Goal: Navigation & Orientation: Find specific page/section

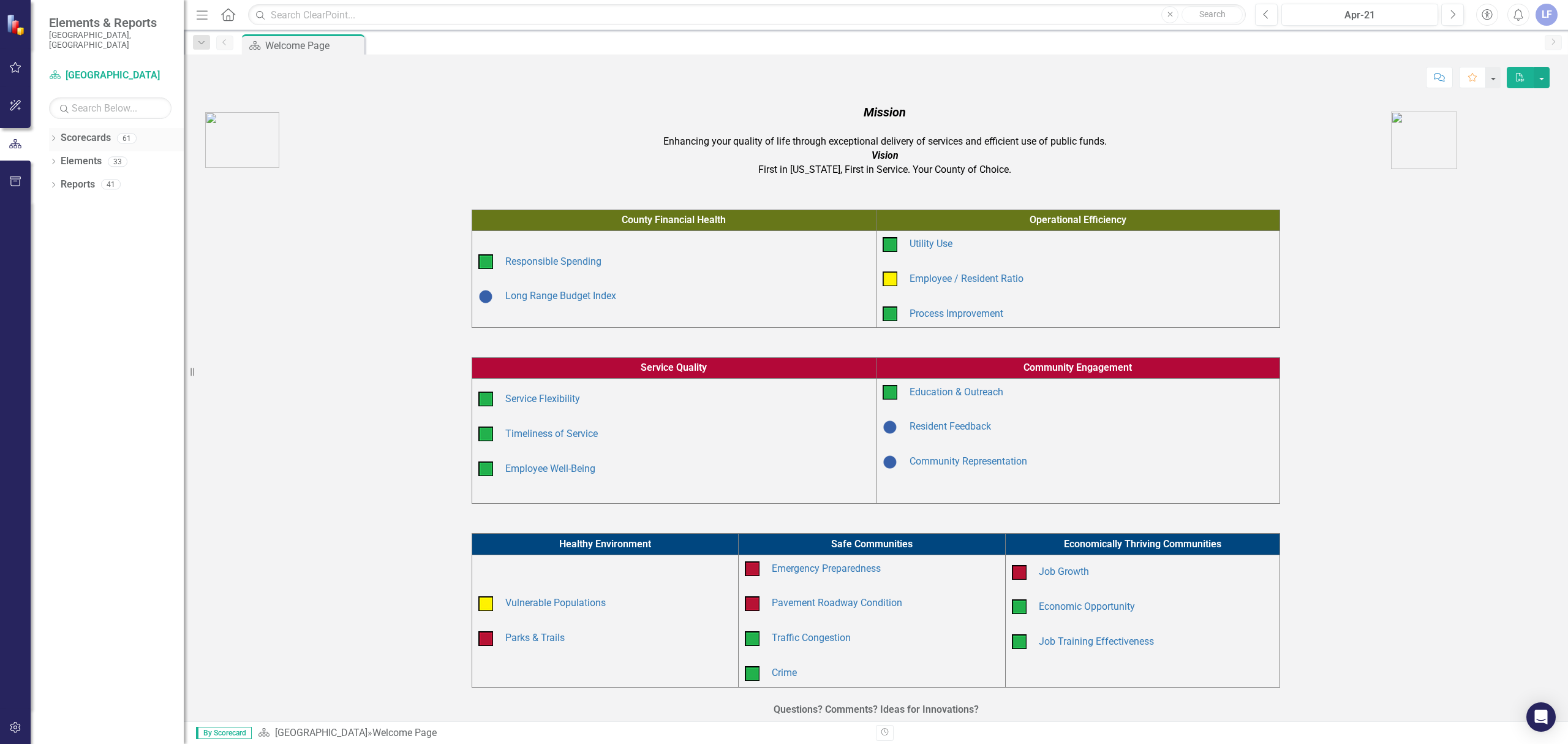
click at [79, 131] on link "Scorecards" at bounding box center [85, 138] width 50 height 14
click at [10, 65] on icon "button" at bounding box center [15, 67] width 13 height 10
click at [76, 138] on link "My Updates" at bounding box center [109, 145] width 122 height 14
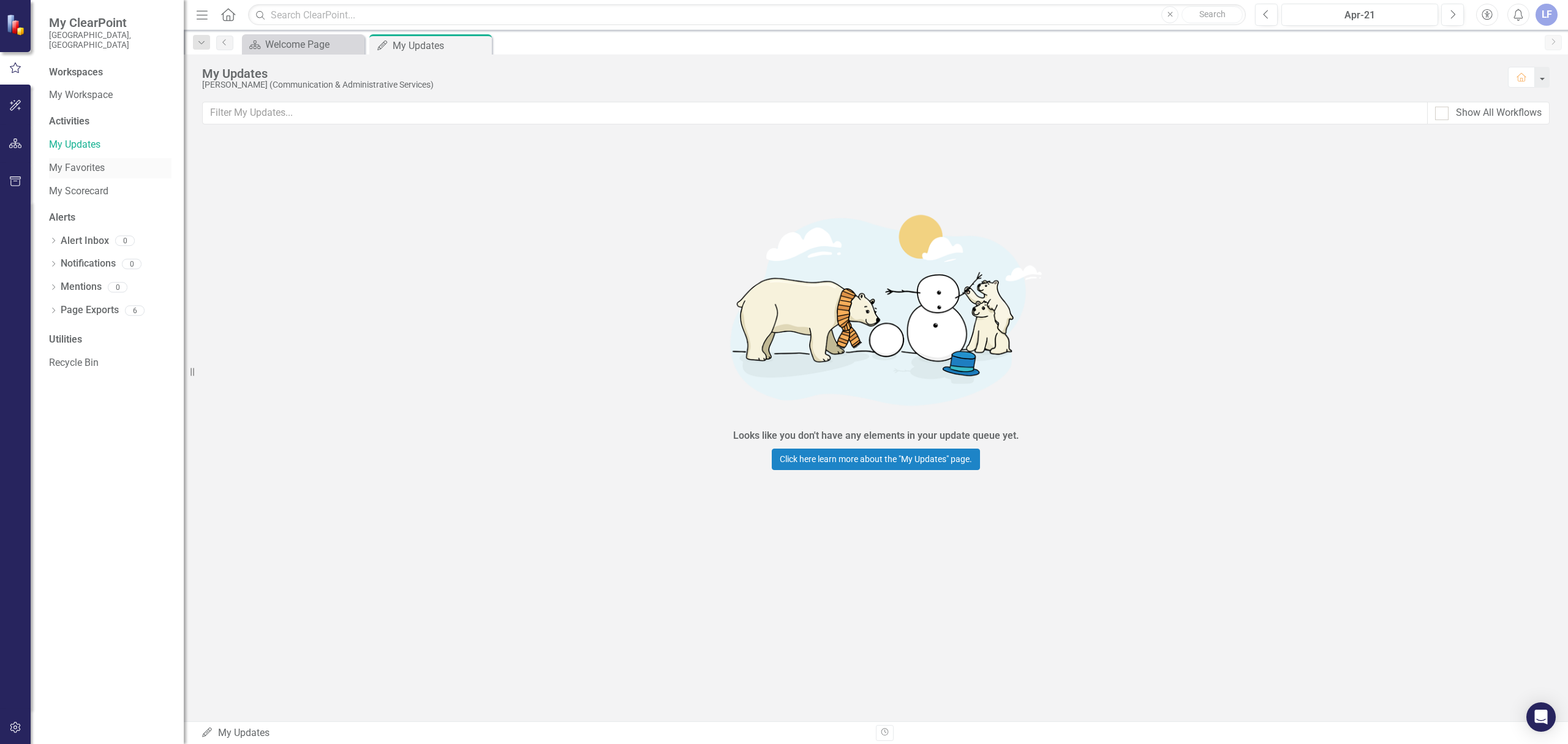
click at [77, 161] on link "My Favorites" at bounding box center [109, 168] width 122 height 14
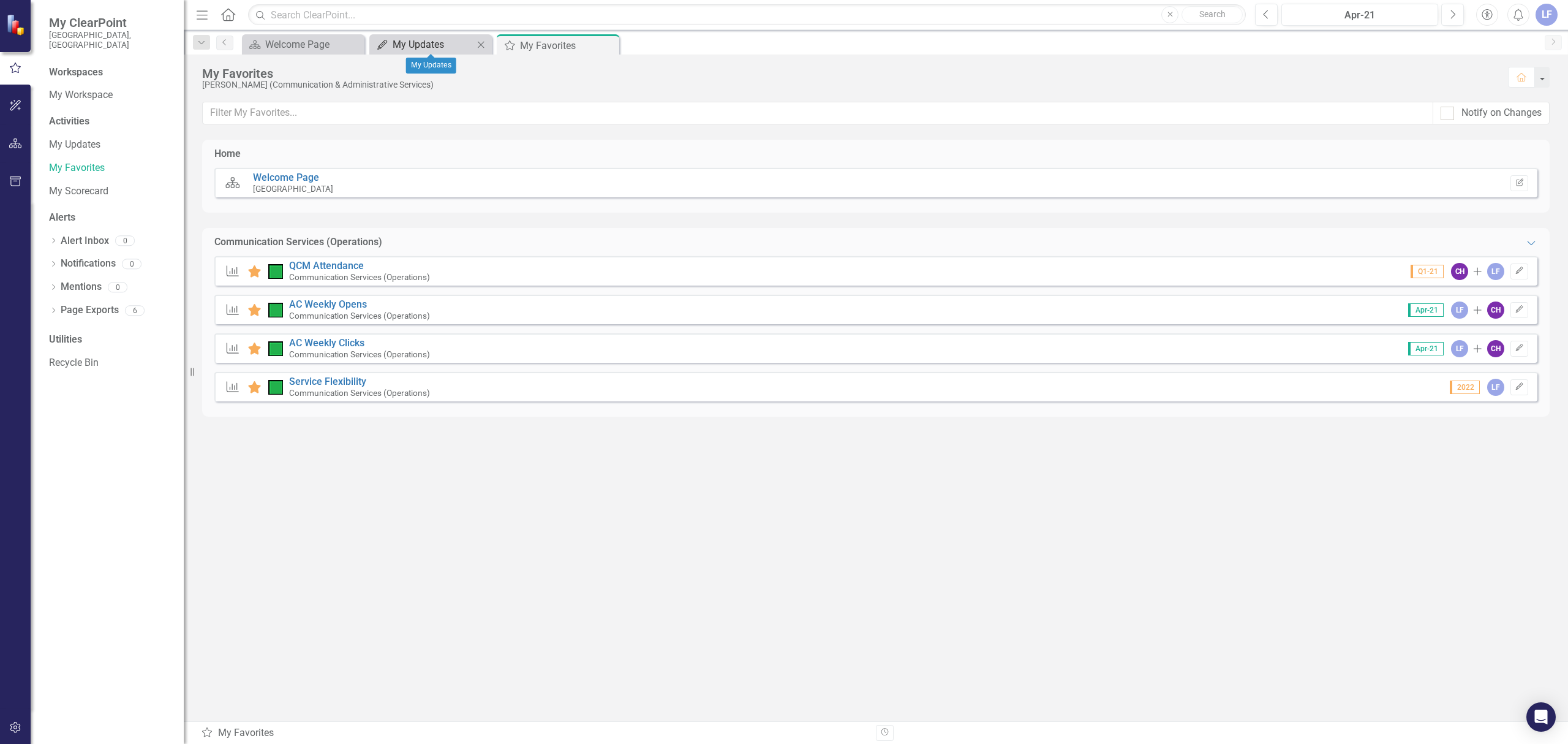
click at [406, 42] on div "My Updates" at bounding box center [433, 45] width 81 height 16
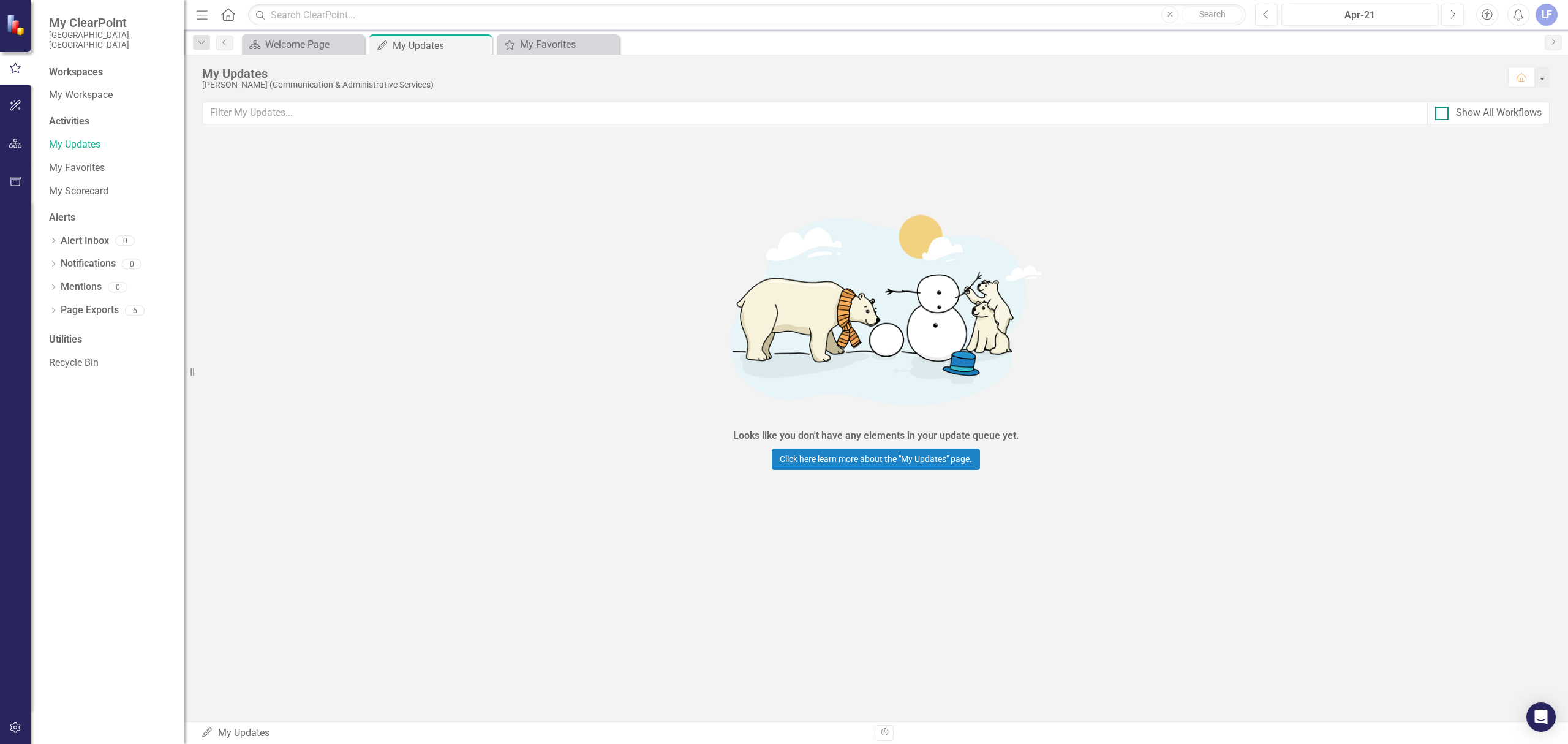
click at [1445, 112] on div at bounding box center [1442, 113] width 14 height 14
click at [1443, 112] on input "Show All Workflows" at bounding box center [1439, 110] width 8 height 8
checkbox input "true"
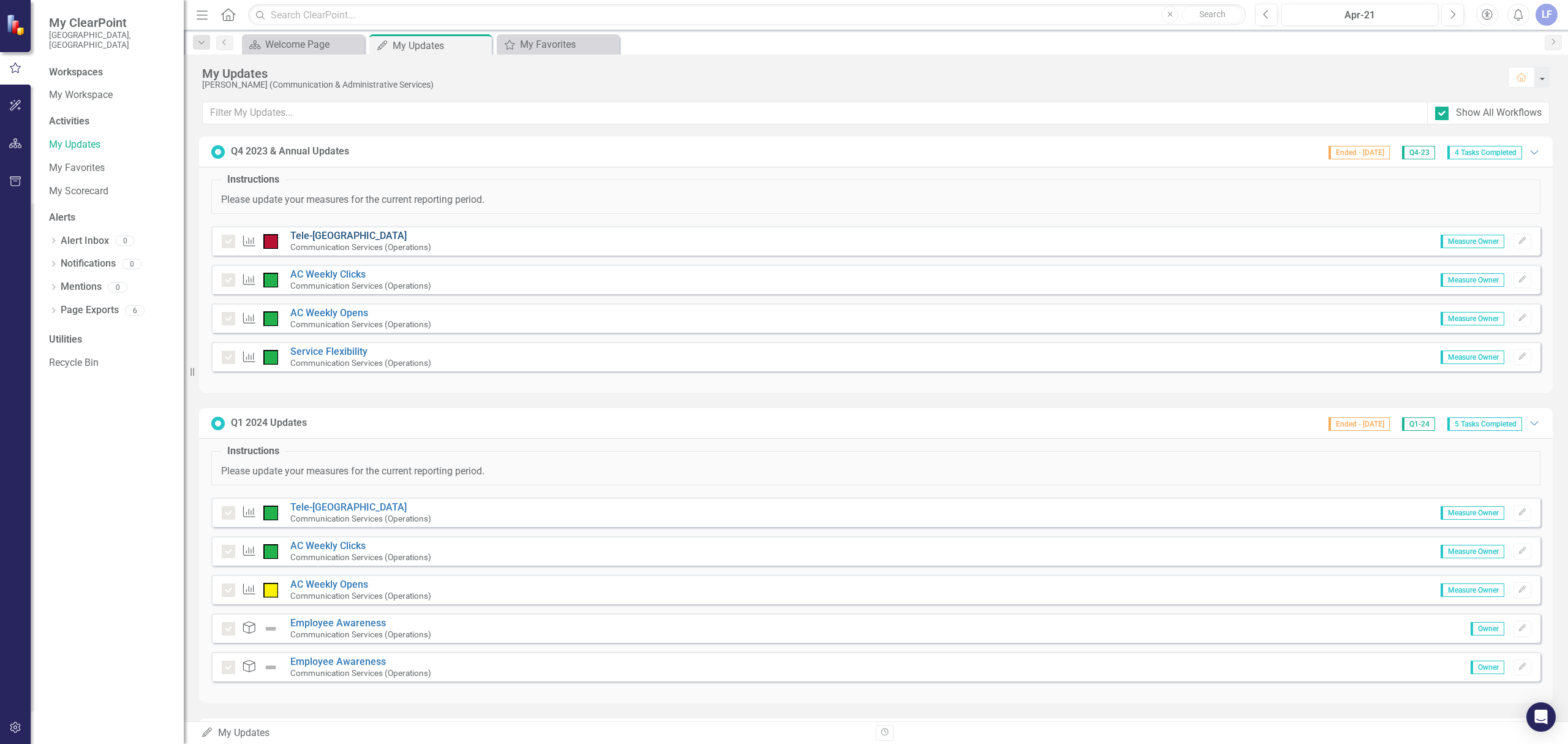
click at [326, 234] on link "Tele-[GEOGRAPHIC_DATA]" at bounding box center [348, 236] width 116 height 12
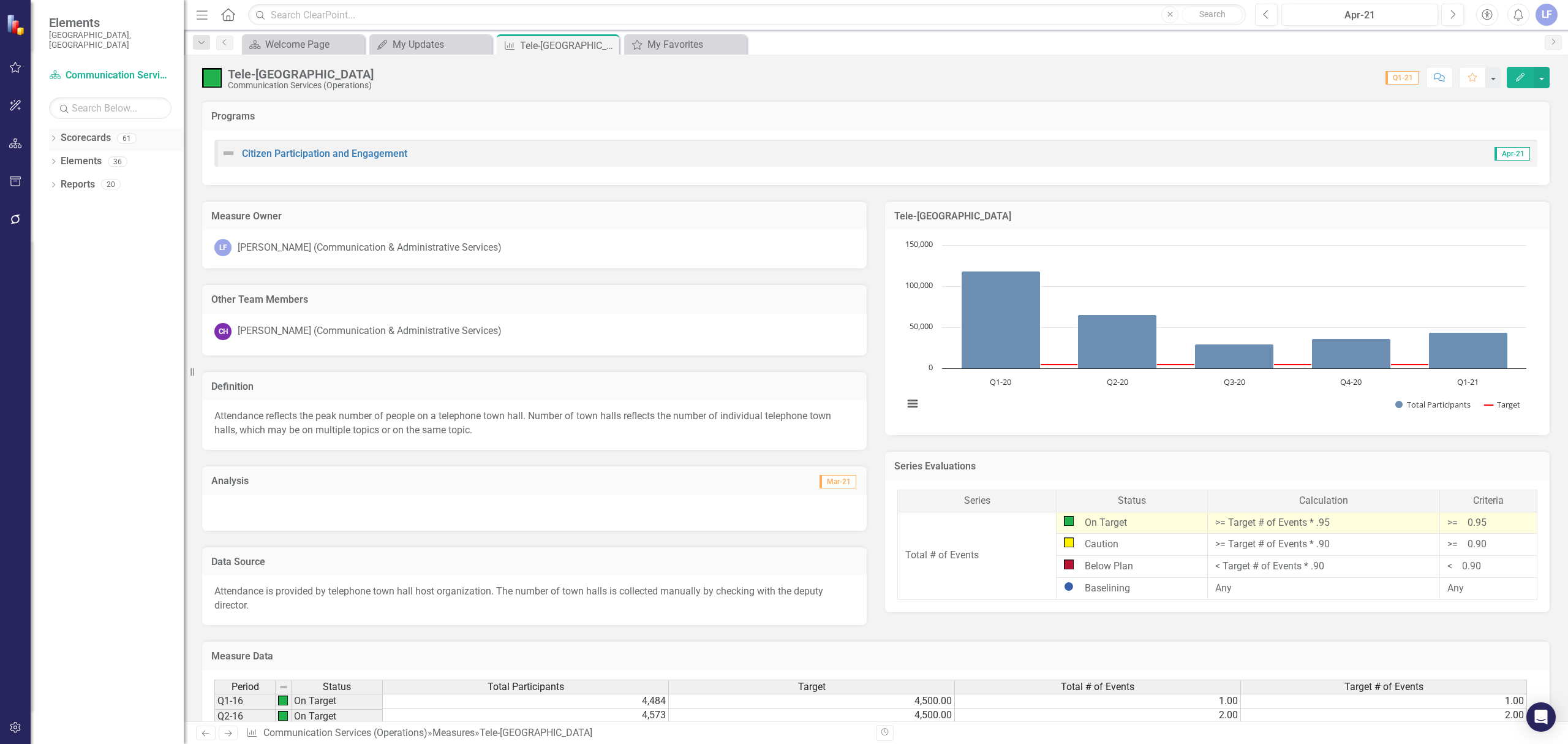
click at [50, 136] on icon "Dropdown" at bounding box center [53, 139] width 9 height 7
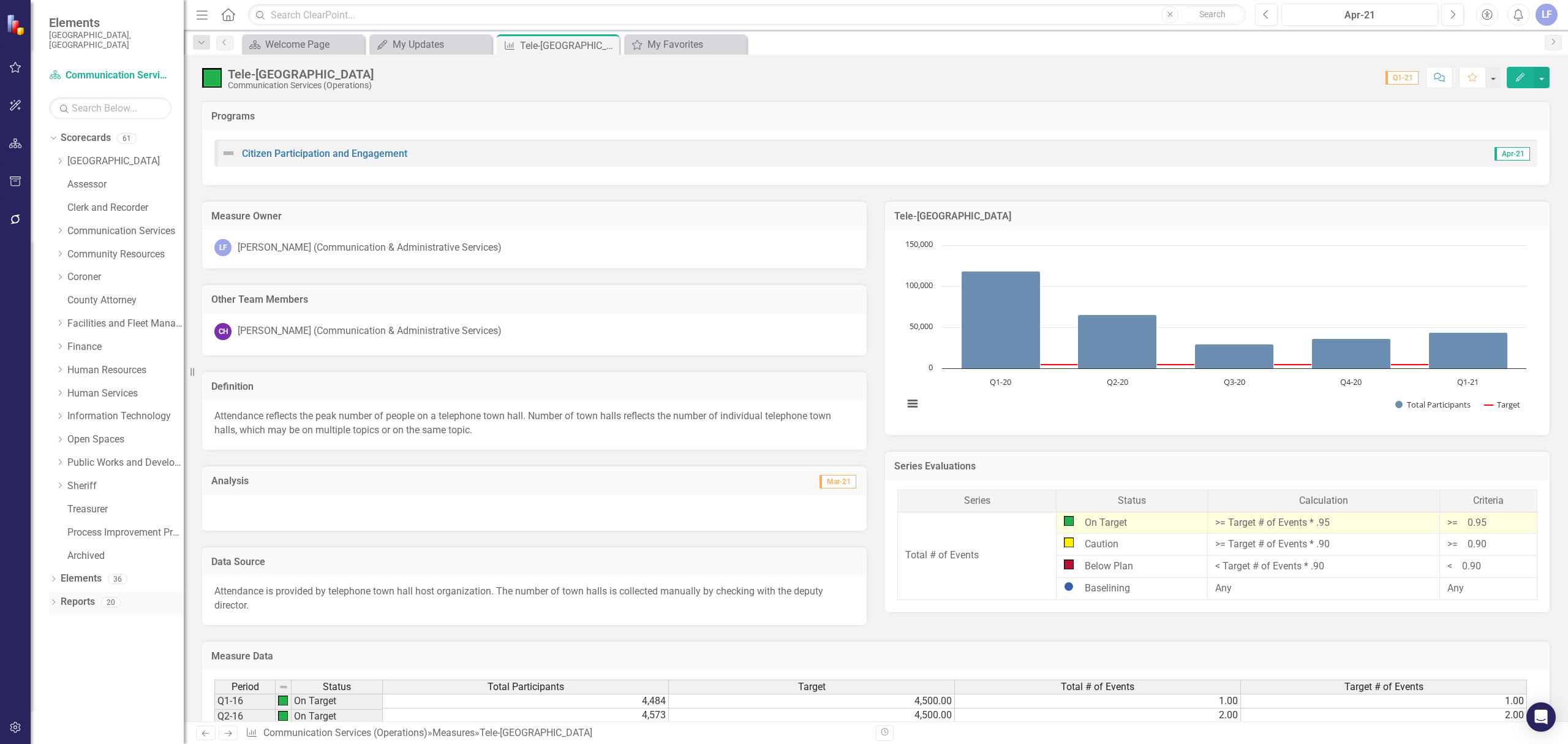
click at [53, 598] on div "Dropdown" at bounding box center [53, 603] width 9 height 11
click at [57, 569] on div "Dropdown Elements 36" at bounding box center [116, 581] width 135 height 23
click at [50, 575] on div "Dropdown" at bounding box center [53, 580] width 9 height 11
click at [92, 618] on link "Measure Measures" at bounding box center [97, 625] width 61 height 14
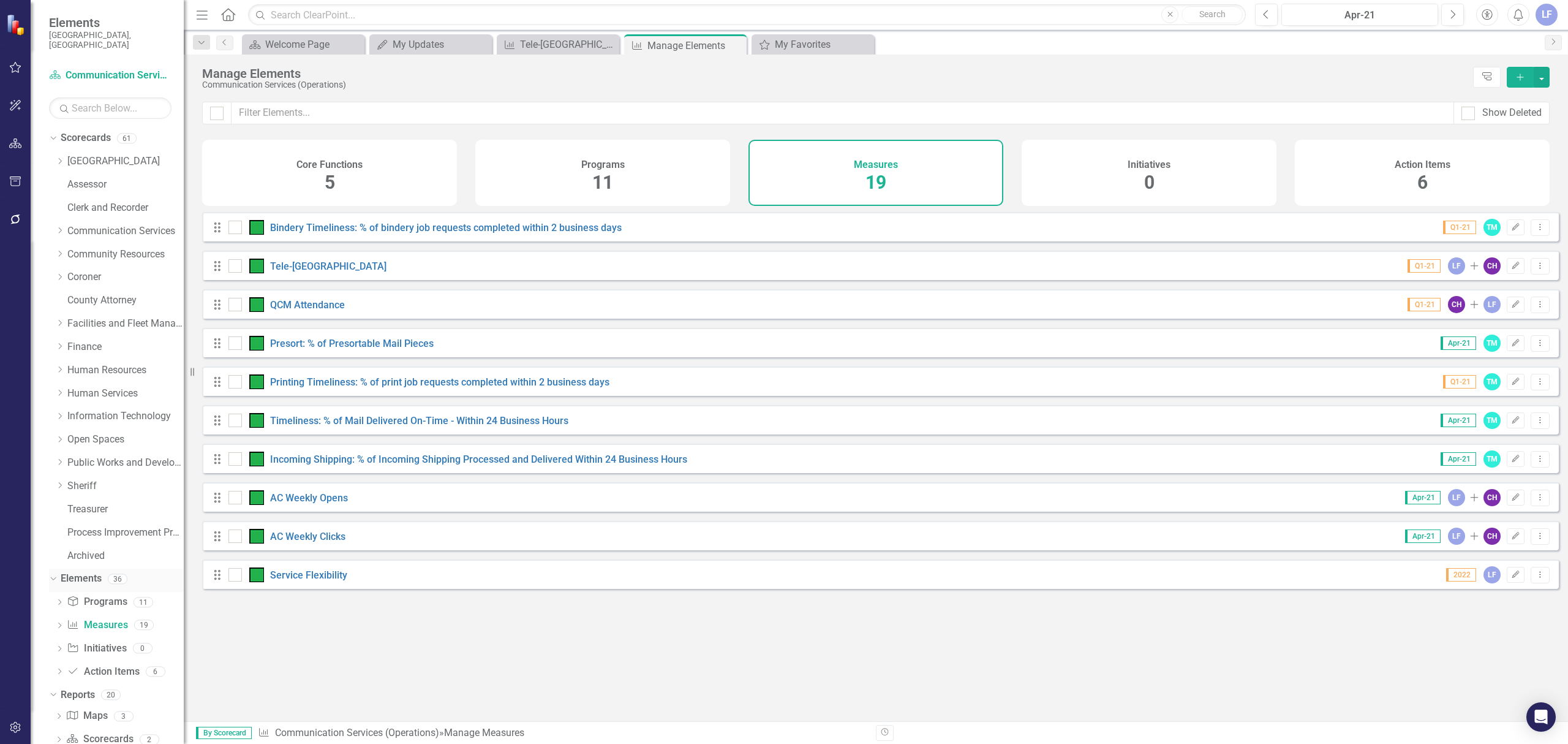
click at [52, 574] on icon "Dropdown" at bounding box center [52, 578] width 7 height 9
click at [88, 669] on link "Measure Measures" at bounding box center [97, 676] width 61 height 14
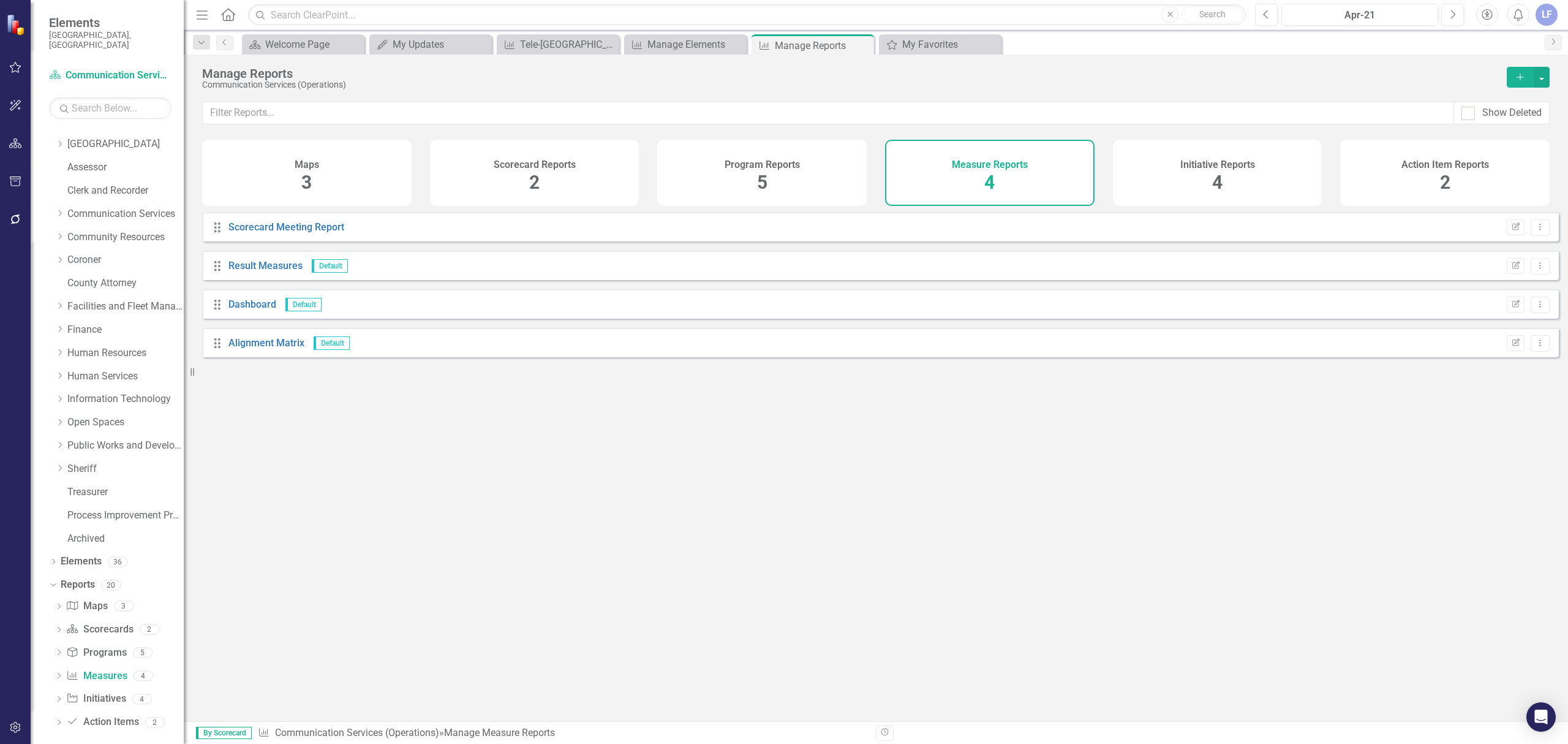
click at [528, 162] on h4 "Scorecard Reports" at bounding box center [535, 164] width 82 height 11
